Goal: Task Accomplishment & Management: Use online tool/utility

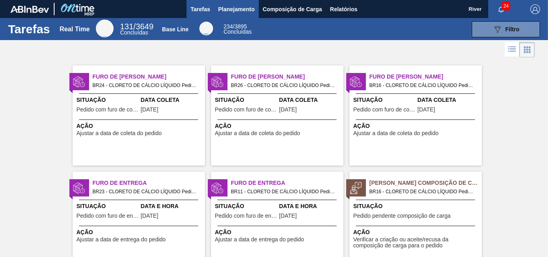
click at [239, 8] on span "Planejamento" at bounding box center [236, 9] width 37 height 10
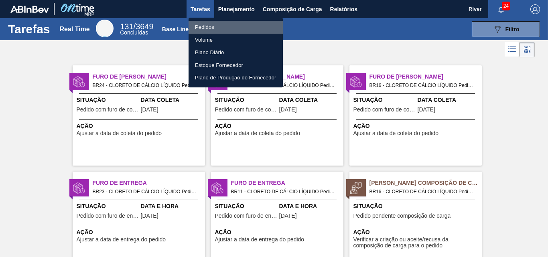
click at [197, 25] on li "Pedidos" at bounding box center [236, 27] width 94 height 13
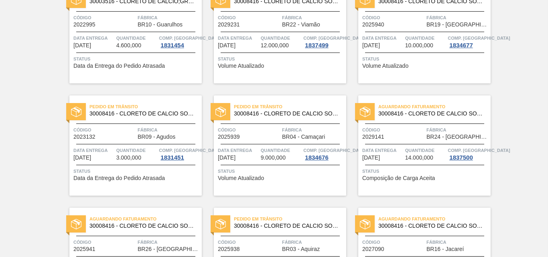
scroll to position [394, 0]
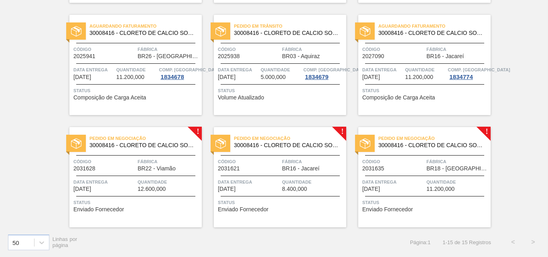
click at [79, 143] on img at bounding box center [76, 144] width 10 height 10
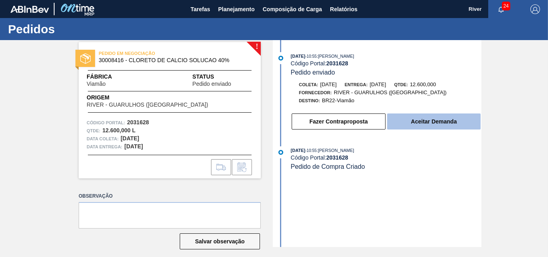
click at [444, 124] on button "Aceitar Demanda" at bounding box center [434, 122] width 94 height 16
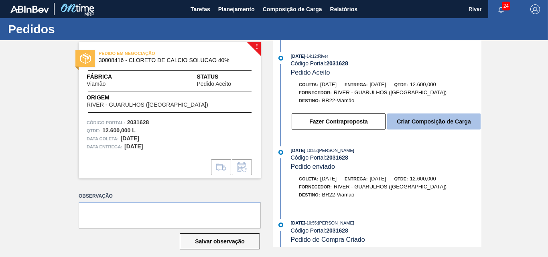
click at [438, 123] on button "Criar Composição de Carga" at bounding box center [434, 122] width 94 height 16
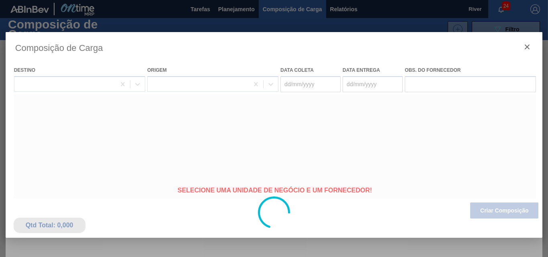
type coleta "[DATE]"
type entrega "[DATE]"
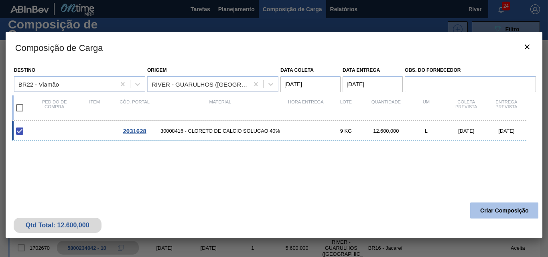
click at [497, 213] on button "Criar Composição" at bounding box center [505, 211] width 68 height 16
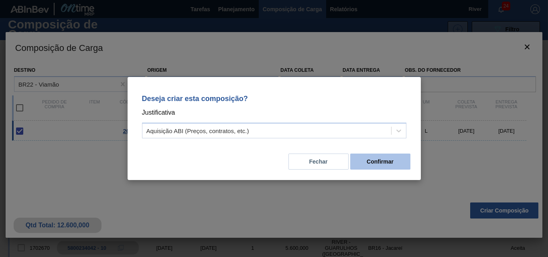
click at [377, 161] on button "Confirmar" at bounding box center [380, 162] width 60 height 16
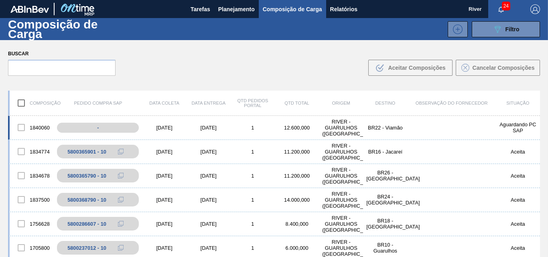
click at [159, 128] on div "[DATE]" at bounding box center [165, 128] width 44 height 6
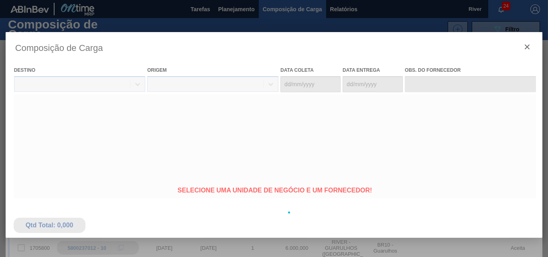
type coleta "[DATE]"
type entrega "[DATE]"
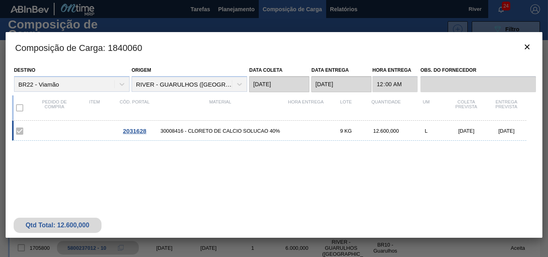
click at [136, 129] on span "2031628" at bounding box center [134, 131] width 23 height 7
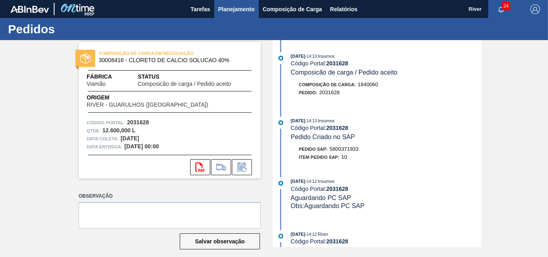
click at [234, 9] on span "Planejamento" at bounding box center [236, 9] width 37 height 10
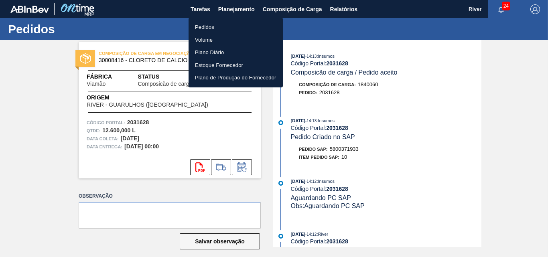
click at [206, 27] on li "Pedidos" at bounding box center [236, 27] width 94 height 13
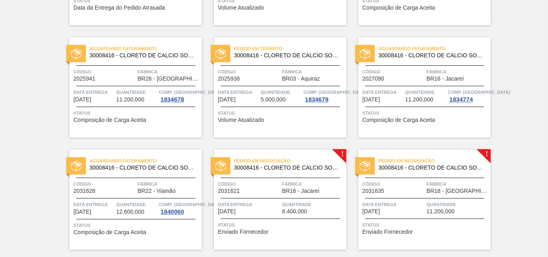
scroll to position [394, 0]
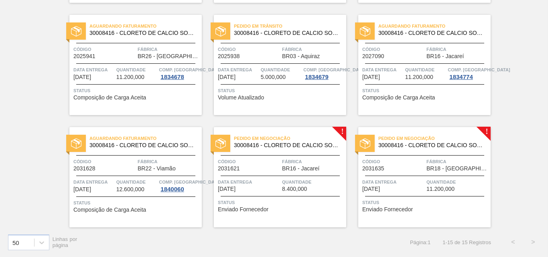
click at [225, 139] on img at bounding box center [221, 144] width 10 height 10
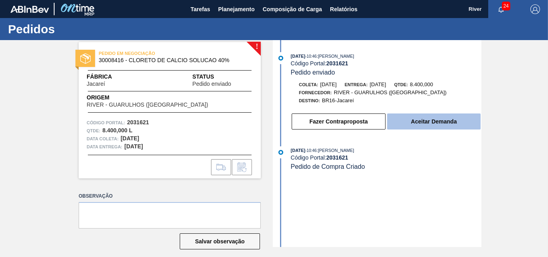
click at [431, 119] on button "Aceitar Demanda" at bounding box center [434, 122] width 94 height 16
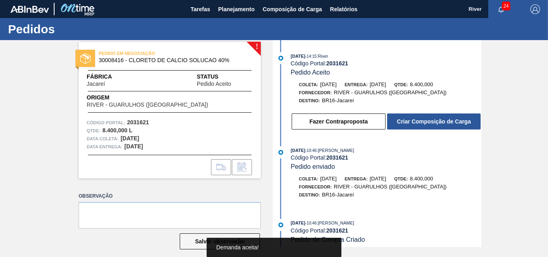
click at [431, 119] on button "Criar Composição de Carga" at bounding box center [434, 122] width 94 height 16
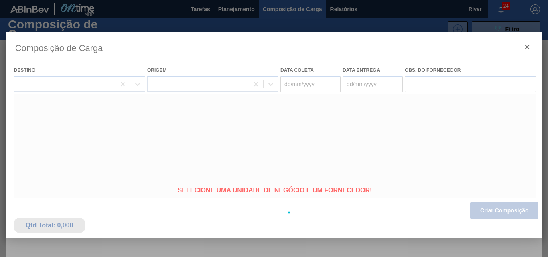
type coleta "[DATE]"
type entrega "[DATE]"
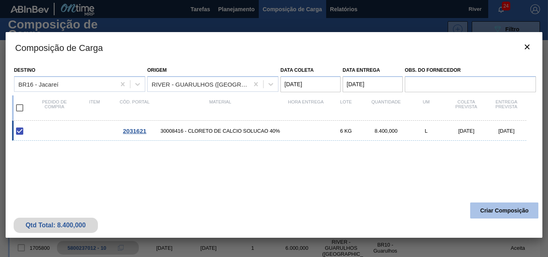
click at [499, 208] on button "Criar Composição" at bounding box center [505, 211] width 68 height 16
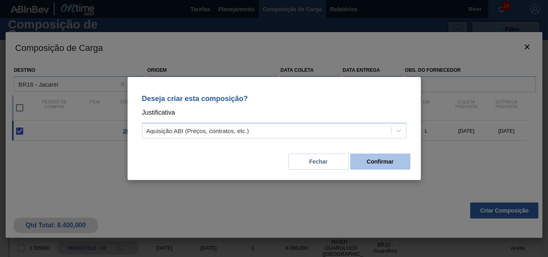
click at [370, 163] on button "Confirmar" at bounding box center [380, 162] width 60 height 16
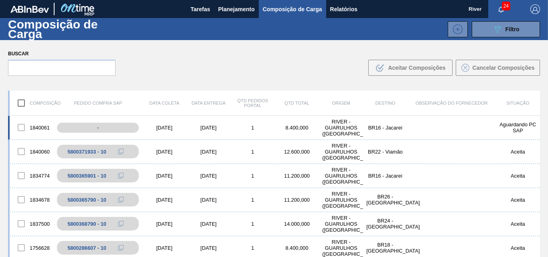
click at [165, 126] on div "[DATE]" at bounding box center [165, 128] width 44 height 6
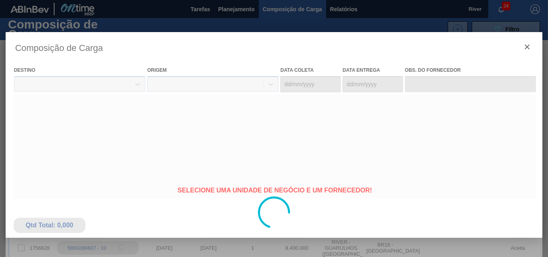
type coleta "[DATE]"
type entrega "[DATE]"
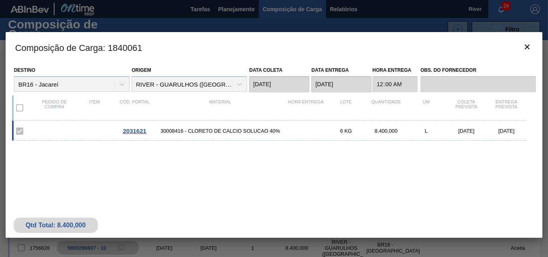
click at [138, 130] on span "2031621" at bounding box center [134, 131] width 23 height 7
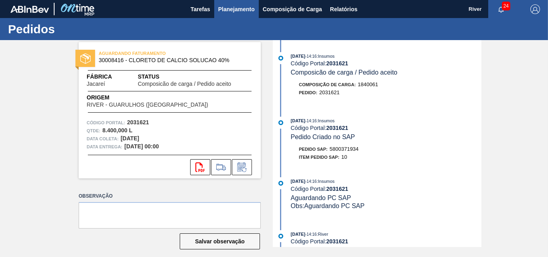
click at [242, 8] on span "Planejamento" at bounding box center [236, 9] width 37 height 10
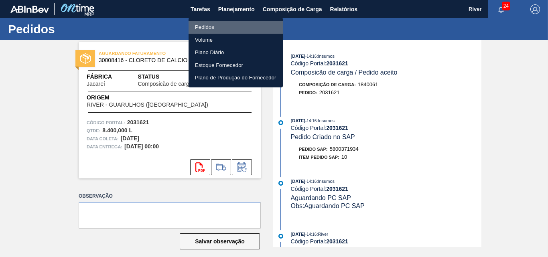
click at [209, 28] on li "Pedidos" at bounding box center [236, 27] width 94 height 13
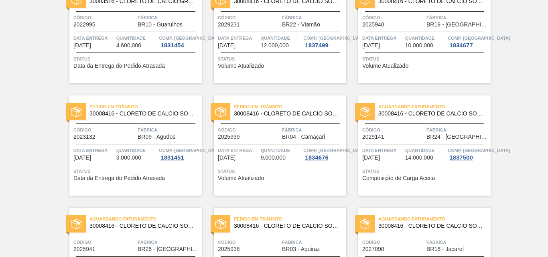
scroll to position [394, 0]
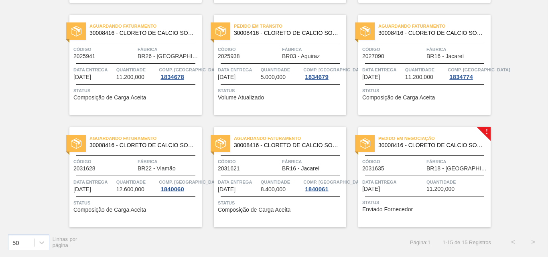
click at [364, 142] on img at bounding box center [365, 144] width 10 height 10
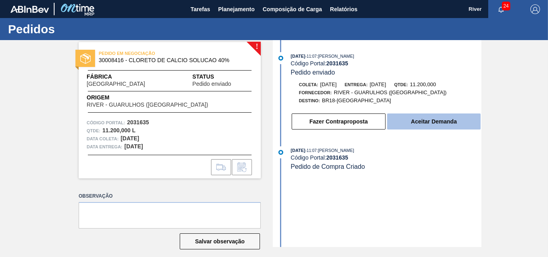
click at [430, 120] on button "Aceitar Demanda" at bounding box center [434, 122] width 94 height 16
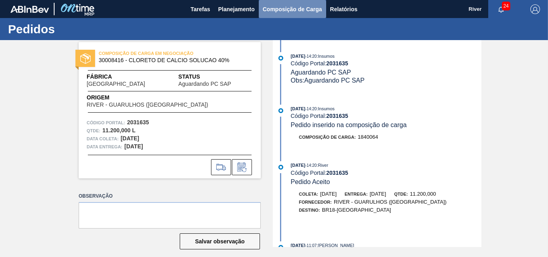
click at [283, 8] on span "Composição de Carga" at bounding box center [292, 9] width 59 height 10
